Goal: Find specific page/section: Find specific page/section

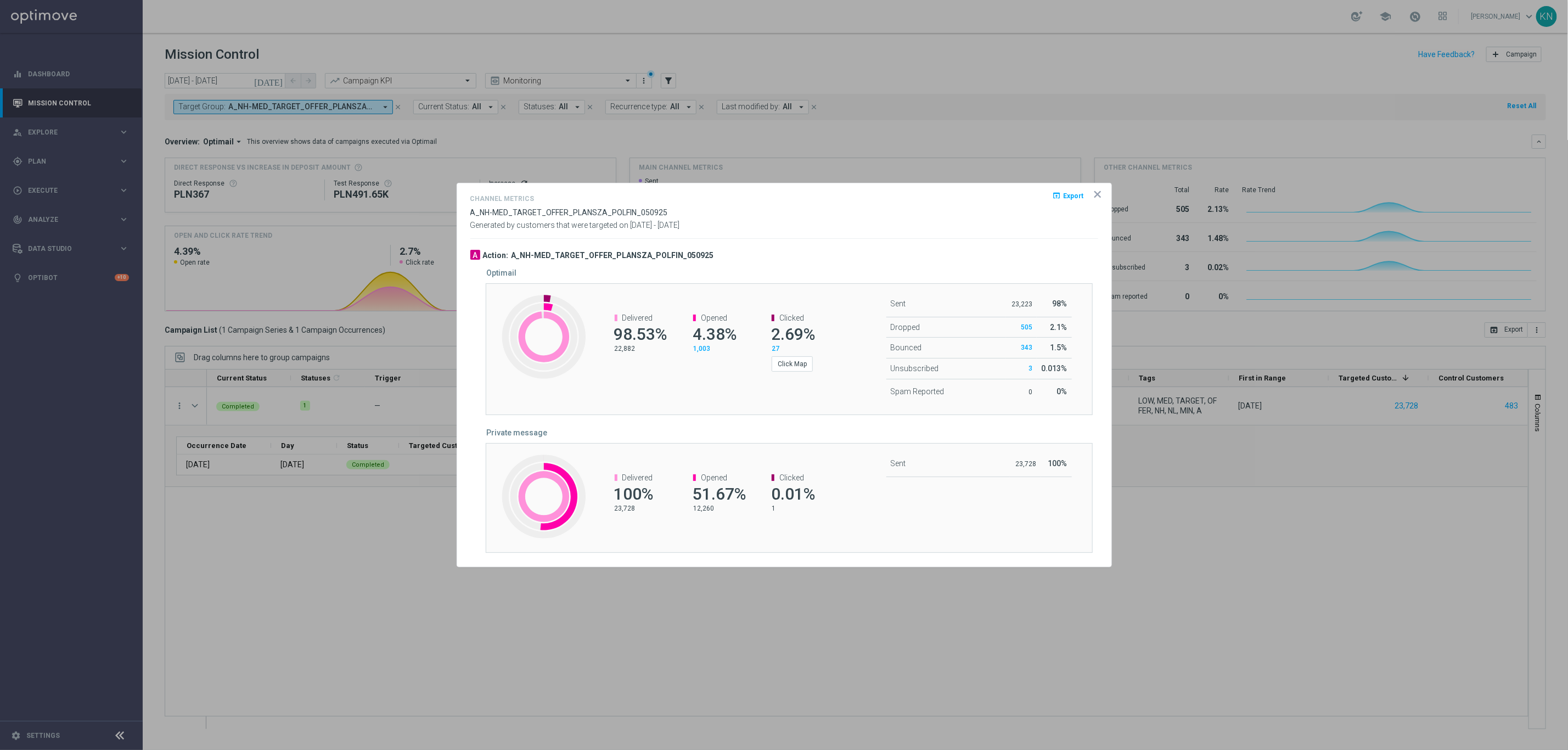
click at [1099, 195] on icon "icon" at bounding box center [1097, 194] width 11 height 11
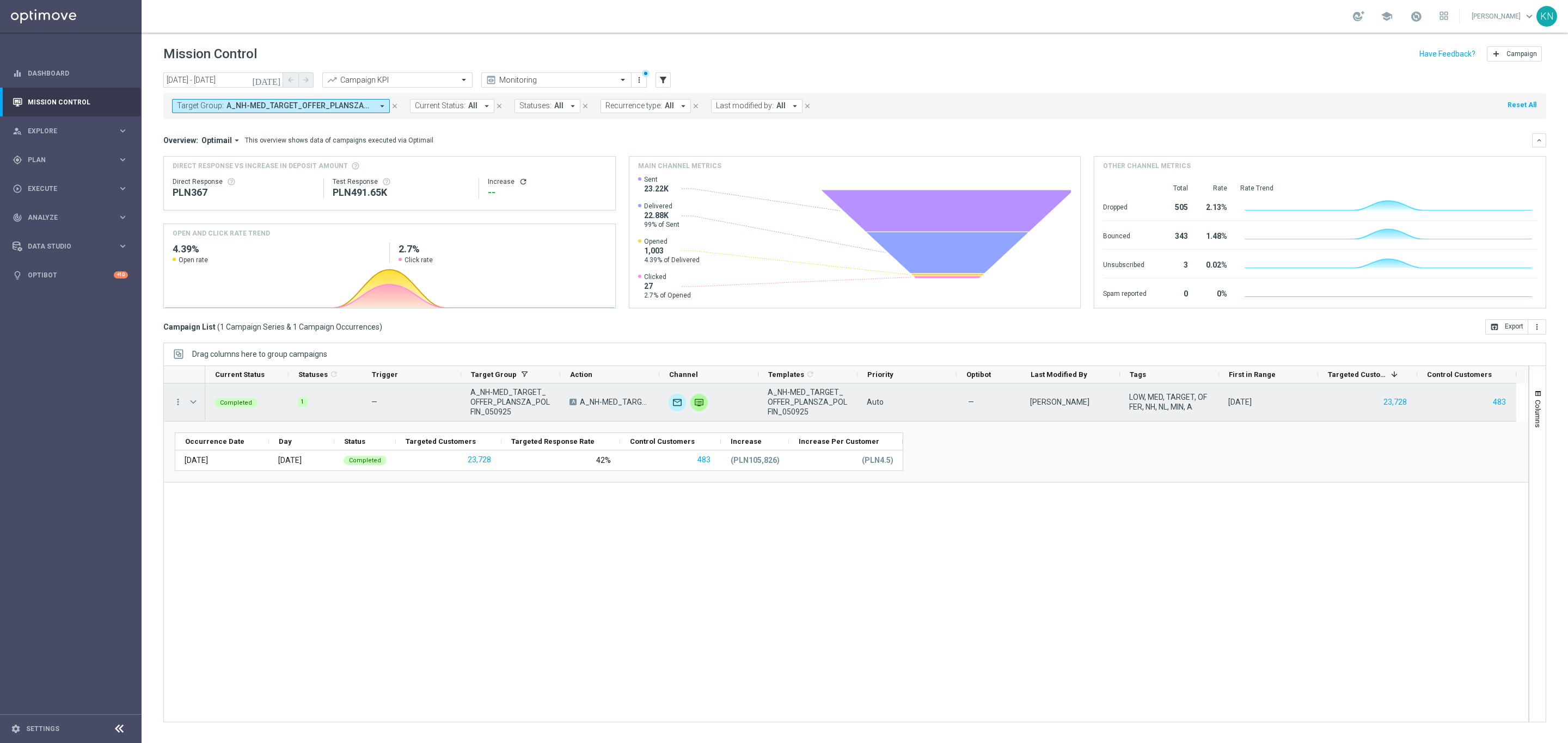
click at [195, 407] on span "Press SPACE to select this row." at bounding box center [193, 402] width 10 height 9
click at [182, 401] on div "more_vert" at bounding box center [185, 403] width 42 height 38
click at [179, 401] on icon "more_vert" at bounding box center [178, 402] width 10 height 10
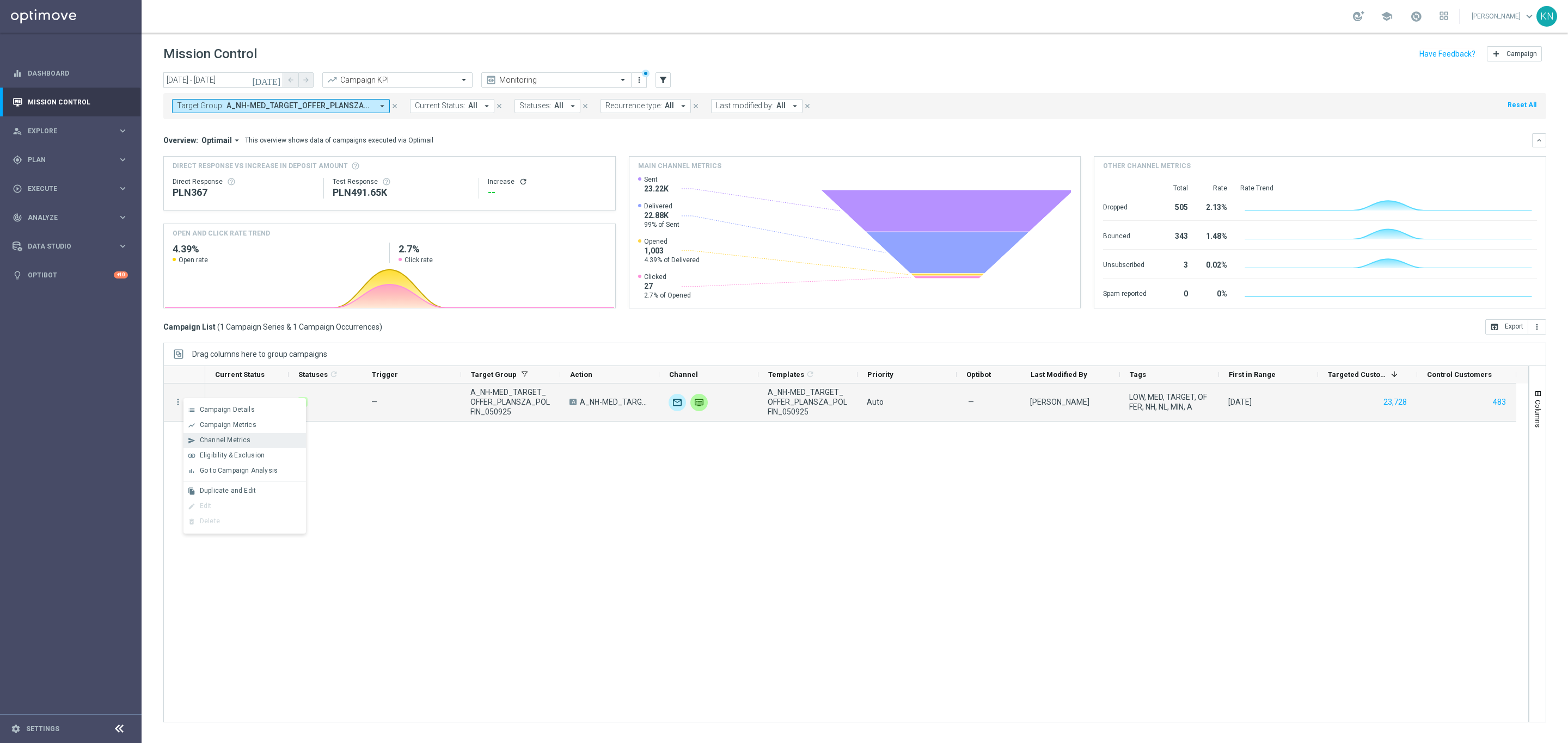
click at [221, 439] on span "Channel Metrics" at bounding box center [226, 440] width 51 height 8
